Goal: Obtain resource: Obtain resource

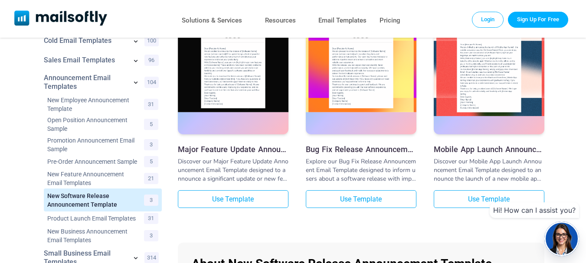
scroll to position [98, 0]
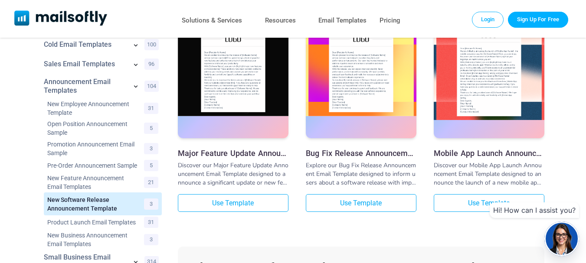
drag, startPoint x: 588, startPoint y: 15, endPoint x: 584, endPoint y: 50, distance: 35.3
click at [584, 50] on html "Business Email Templates 124 Internal Email Templates 114 Cold Email Templates …" at bounding box center [293, 246] width 586 height 689
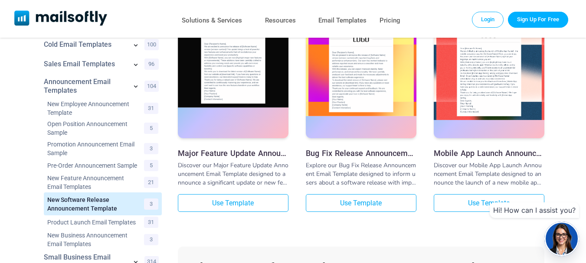
click at [227, 64] on img at bounding box center [233, 65] width 111 height 86
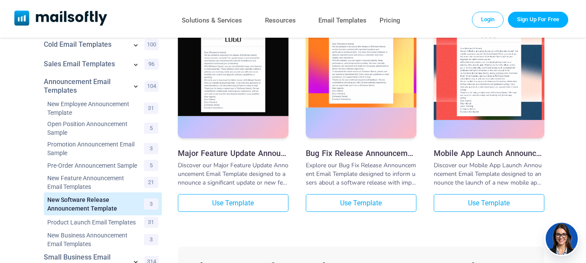
click at [360, 49] on img at bounding box center [361, 65] width 111 height 86
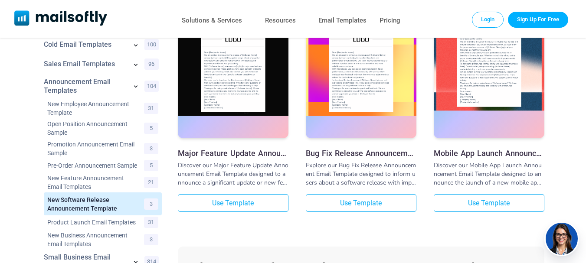
click at [498, 69] on img at bounding box center [489, 64] width 111 height 94
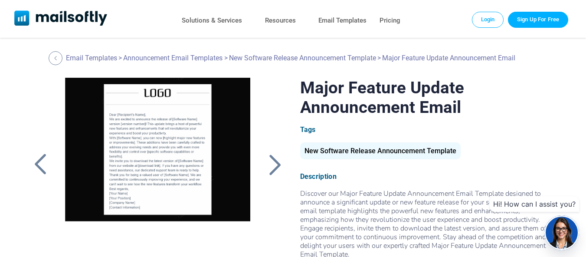
click at [127, 141] on div at bounding box center [158, 186] width 206 height 217
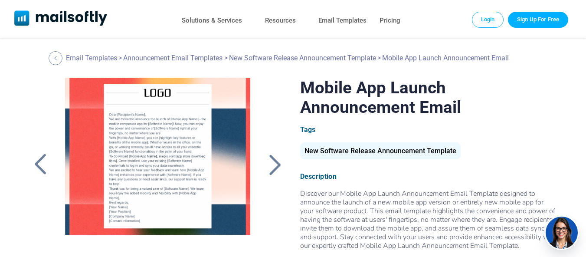
click at [196, 140] on div at bounding box center [158, 186] width 206 height 217
